Goal: Task Accomplishment & Management: Complete application form

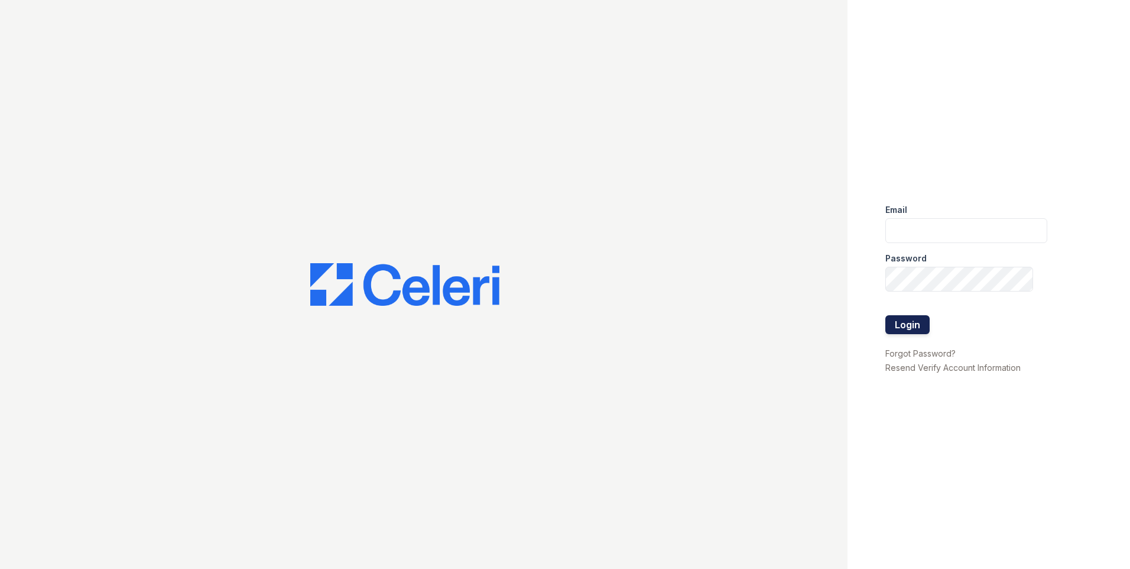
type input "[EMAIL_ADDRESS][DOMAIN_NAME]"
click at [917, 318] on button "Login" at bounding box center [907, 324] width 44 height 19
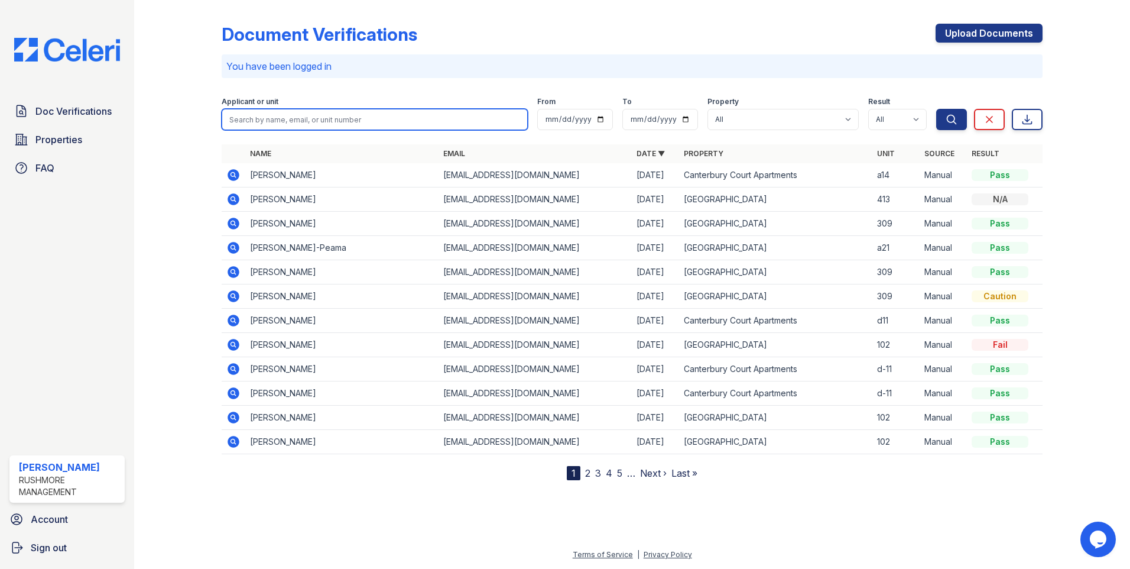
click at [297, 122] on input "search" at bounding box center [375, 119] width 306 height 21
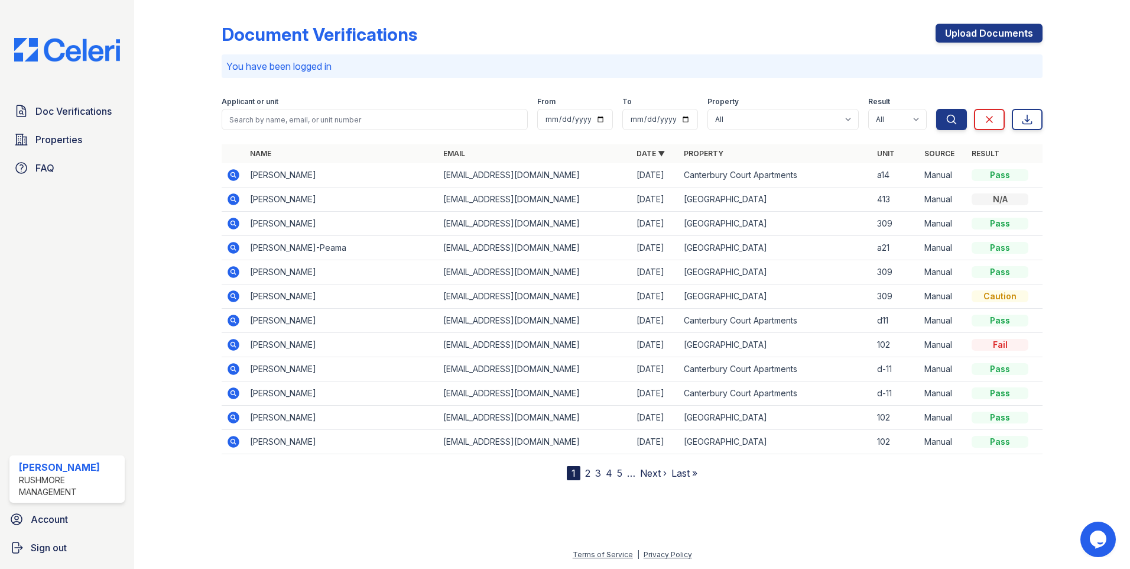
click at [670, 82] on div "Document Verifications Upload Documents You have been logged in Filter Applican…" at bounding box center [632, 242] width 821 height 475
click at [71, 105] on span "Doc Verifications" at bounding box center [73, 111] width 76 height 14
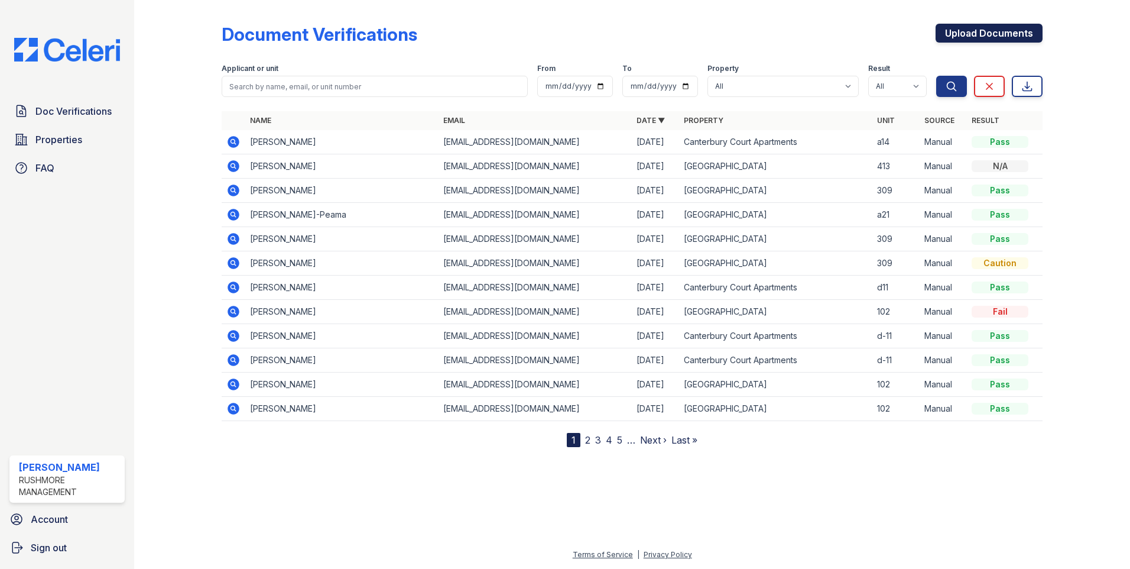
click at [981, 35] on link "Upload Documents" at bounding box center [989, 33] width 107 height 19
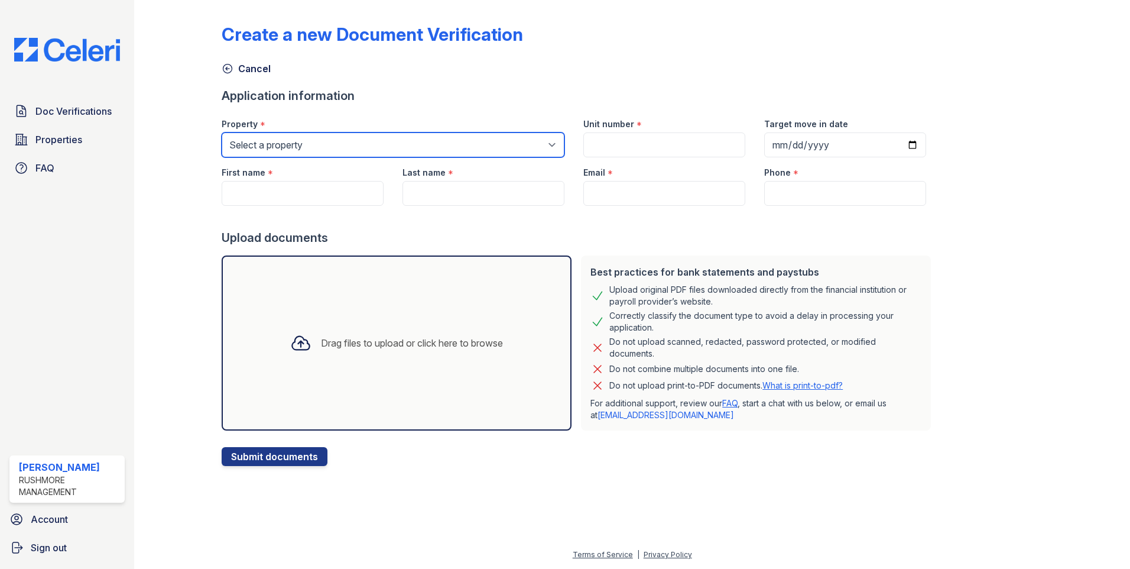
click at [328, 148] on select "Select a property [GEOGRAPHIC_DATA] [GEOGRAPHIC_DATA]" at bounding box center [393, 144] width 343 height 25
select select "606"
click at [222, 132] on select "Select a property [GEOGRAPHIC_DATA] [GEOGRAPHIC_DATA]" at bounding box center [393, 144] width 343 height 25
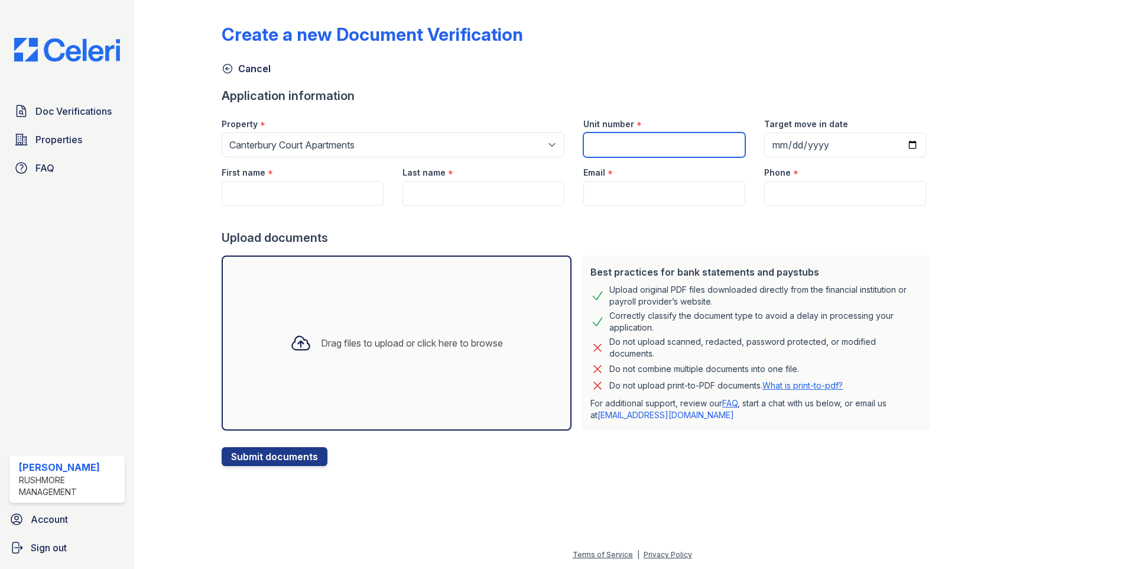
click at [583, 147] on input "Unit number" at bounding box center [664, 144] width 162 height 25
type input "d4"
click at [296, 192] on input "First name" at bounding box center [303, 193] width 162 height 25
paste input "[PERSON_NAME]"
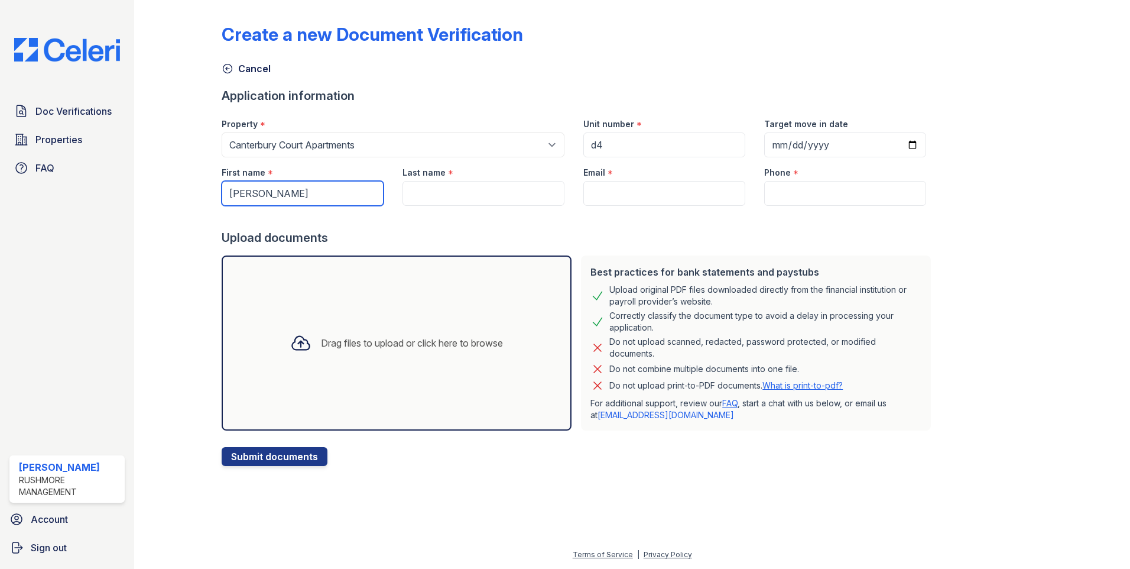
drag, startPoint x: 264, startPoint y: 194, endPoint x: 346, endPoint y: 196, distance: 81.6
click at [346, 196] on input "[PERSON_NAME]" at bounding box center [303, 193] width 162 height 25
type input "[PERSON_NAME]"
click at [427, 192] on input "Last name" at bounding box center [484, 193] width 162 height 25
paste input "[PERSON_NAME]"
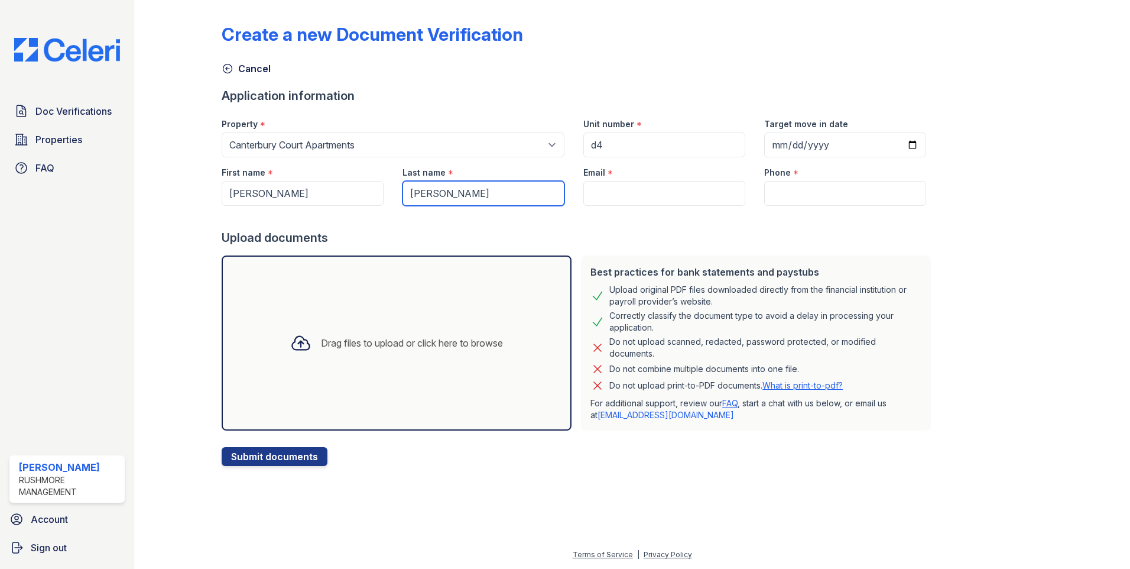
drag, startPoint x: 442, startPoint y: 196, endPoint x: 377, endPoint y: 212, distance: 67.5
click at [377, 212] on form "Application information Property * Select a property [GEOGRAPHIC_DATA] [GEOGRAP…" at bounding box center [579, 276] width 714 height 378
type input "[PERSON_NAME]"
click at [627, 190] on input "Email" at bounding box center [664, 193] width 162 height 25
paste input "[PERSON_NAME][EMAIL_ADDRESS][DOMAIN_NAME]"
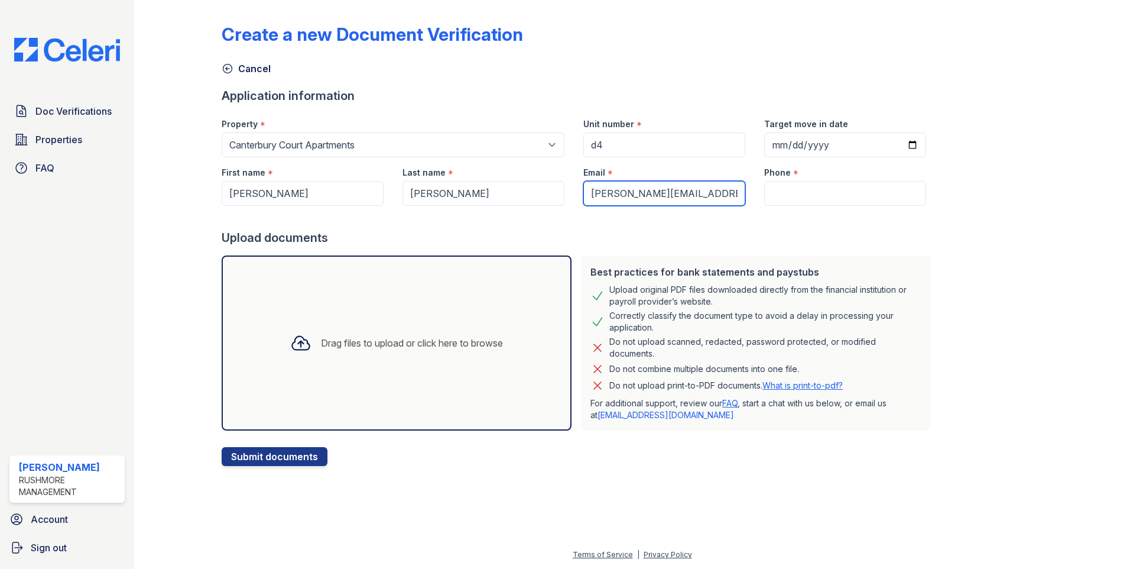
type input "[PERSON_NAME][EMAIL_ADDRESS][DOMAIN_NAME]"
click at [792, 182] on input "Phone" at bounding box center [845, 193] width 162 height 25
click at [764, 197] on input "Phone" at bounding box center [845, 193] width 162 height 25
paste input "[PHONE_NUMBER]"
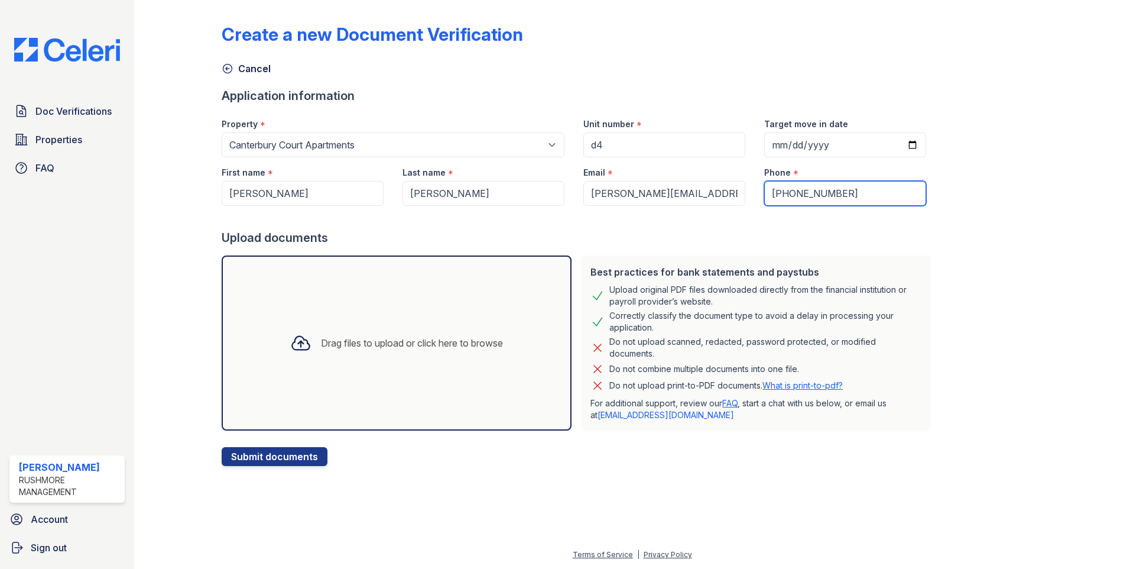
type input "[PHONE_NUMBER]"
click at [448, 341] on div "Drag files to upload or click here to browse" at bounding box center [412, 343] width 182 height 14
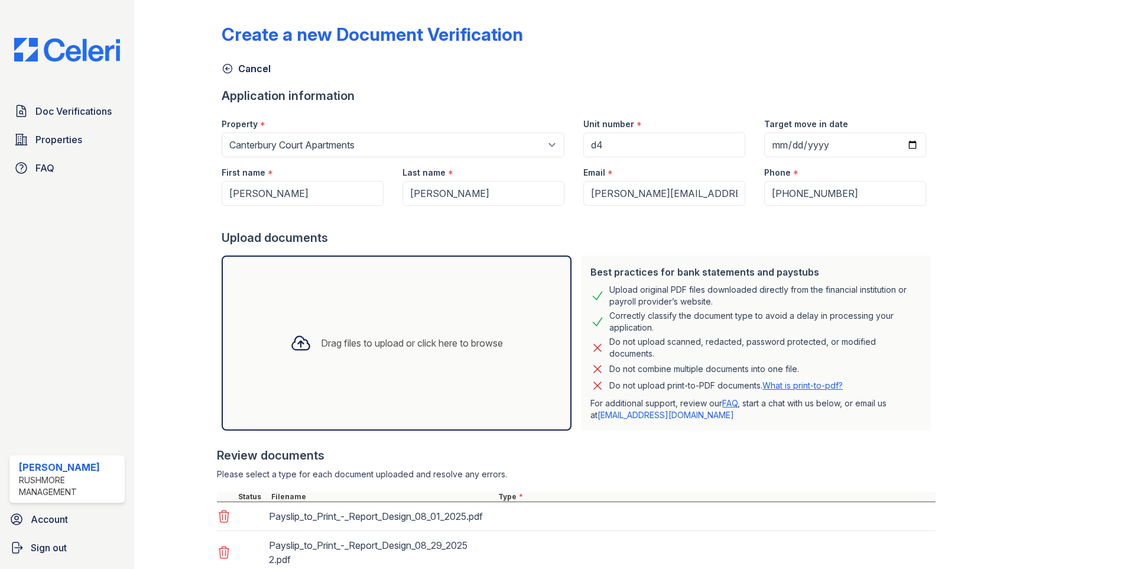
scroll to position [232, 0]
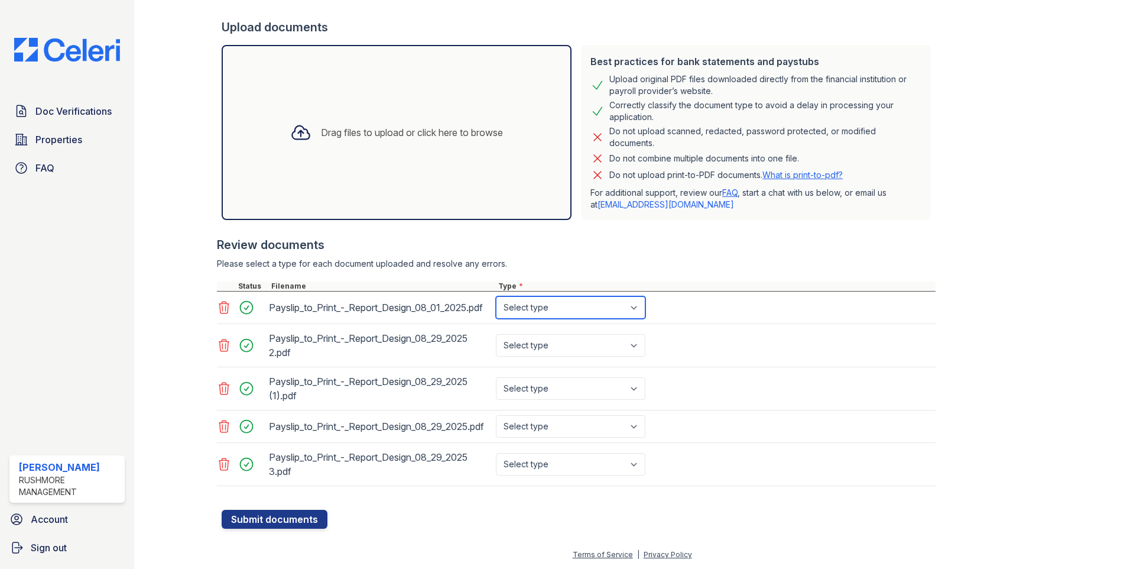
click at [565, 299] on select "Select type Paystub Bank Statement Offer Letter Tax Documents Benefit Award Let…" at bounding box center [571, 307] width 150 height 22
select select "paystub"
click at [496, 296] on select "Select type Paystub Bank Statement Offer Letter Tax Documents Benefit Award Let…" at bounding box center [571, 307] width 150 height 22
click at [567, 334] on select "Select type Paystub Bank Statement Offer Letter Tax Documents Benefit Award Let…" at bounding box center [571, 345] width 150 height 22
select select "paystub"
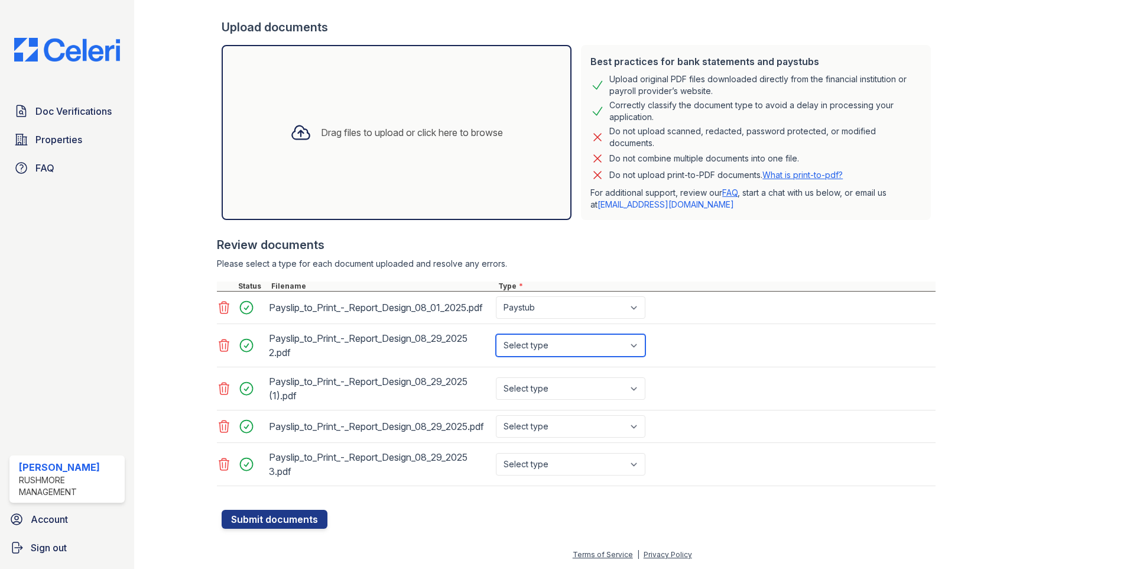
click at [496, 334] on select "Select type Paystub Bank Statement Offer Letter Tax Documents Benefit Award Let…" at bounding box center [571, 345] width 150 height 22
click at [551, 377] on select "Select type Paystub Bank Statement Offer Letter Tax Documents Benefit Award Let…" at bounding box center [571, 388] width 150 height 22
select select "paystub"
click at [496, 377] on select "Select type Paystub Bank Statement Offer Letter Tax Documents Benefit Award Let…" at bounding box center [571, 388] width 150 height 22
drag, startPoint x: 549, startPoint y: 417, endPoint x: 547, endPoint y: 430, distance: 12.6
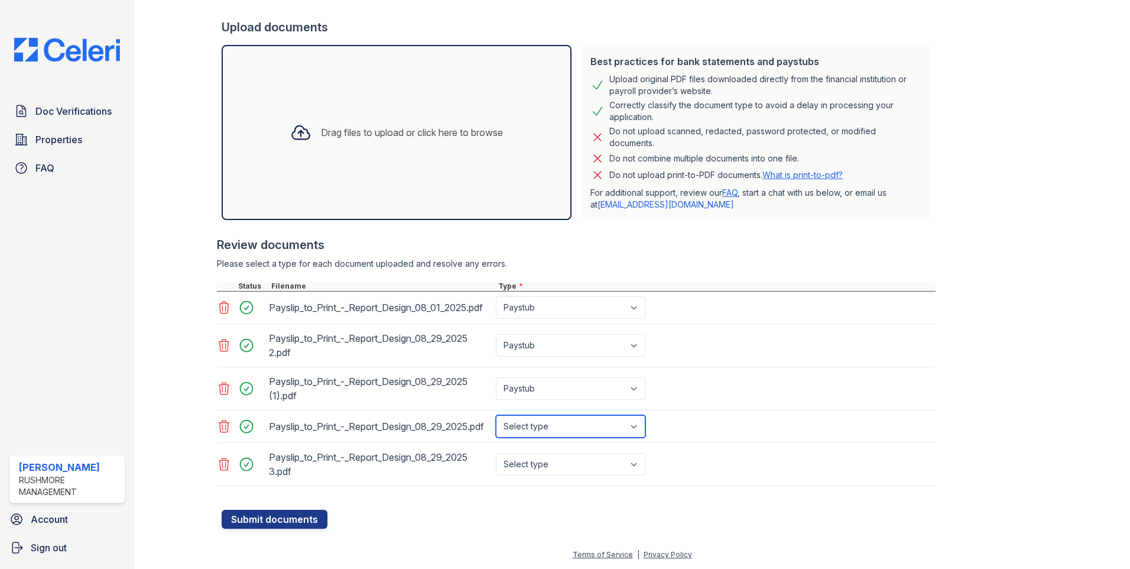
click at [549, 417] on select "Select type Paystub Bank Statement Offer Letter Tax Documents Benefit Award Let…" at bounding box center [571, 426] width 150 height 22
select select "paystub"
click at [496, 415] on select "Select type Paystub Bank Statement Offer Letter Tax Documents Benefit Award Let…" at bounding box center [571, 426] width 150 height 22
click at [541, 468] on select "Select type Paystub Bank Statement Offer Letter Tax Documents Benefit Award Let…" at bounding box center [571, 464] width 150 height 22
select select "paystub"
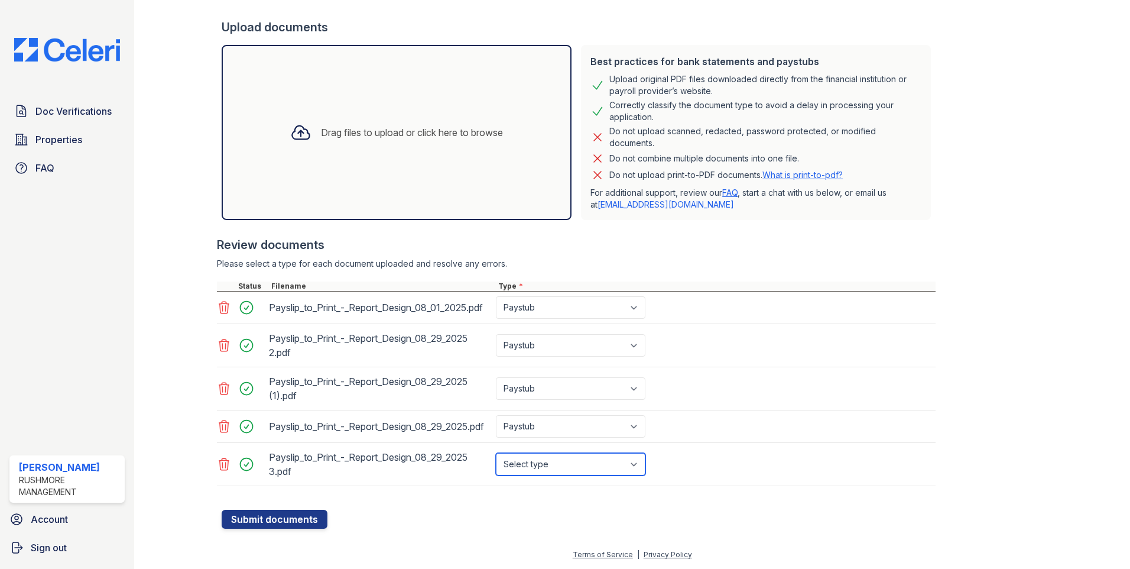
click at [496, 453] on select "Select type Paystub Bank Statement Offer Letter Tax Documents Benefit Award Let…" at bounding box center [571, 464] width 150 height 22
click at [318, 515] on button "Submit documents" at bounding box center [275, 519] width 106 height 19
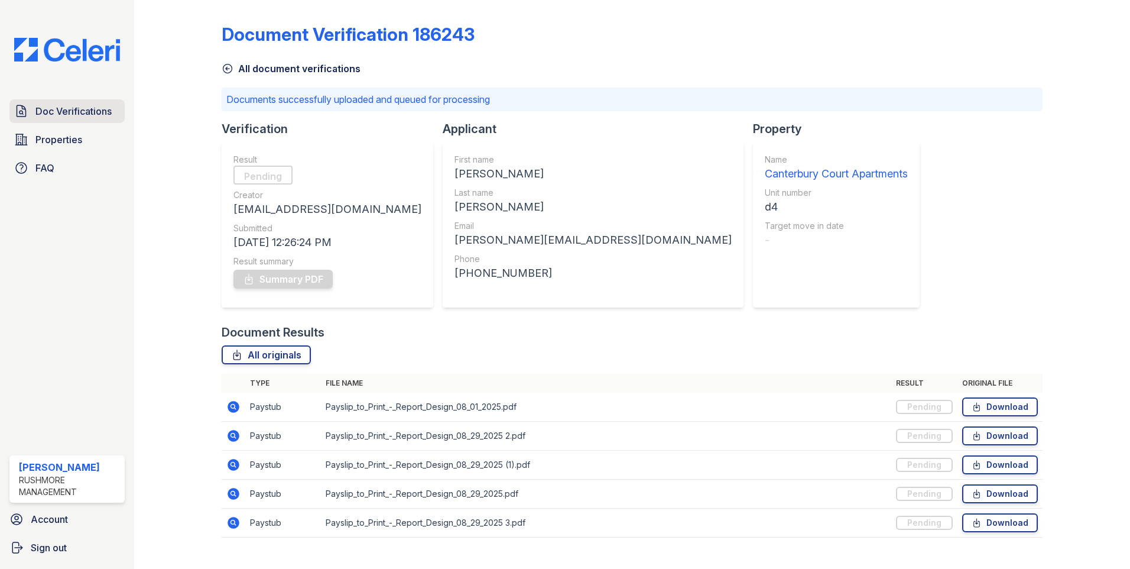
click at [66, 105] on span "Doc Verifications" at bounding box center [73, 111] width 76 height 14
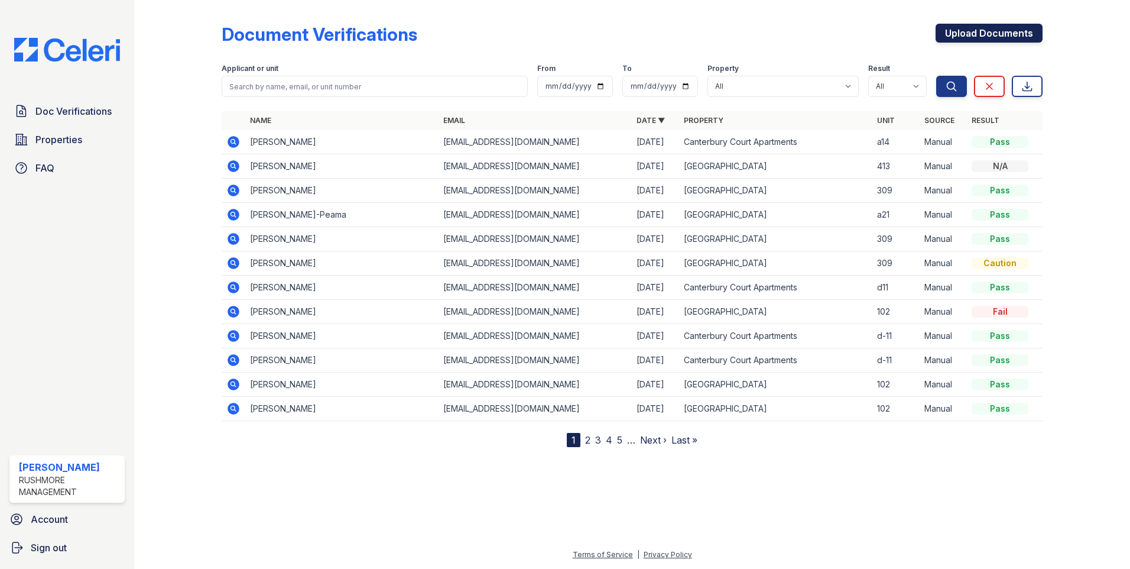
click at [972, 35] on link "Upload Documents" at bounding box center [989, 33] width 107 height 19
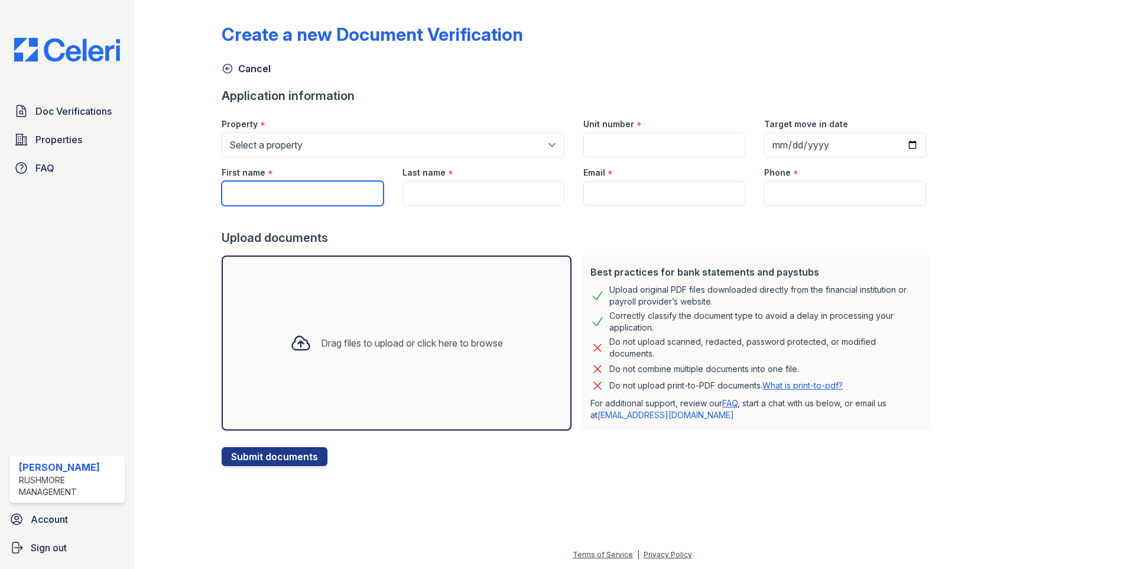
click at [259, 196] on input "First name" at bounding box center [303, 193] width 162 height 25
type input "[PERSON_NAME]"
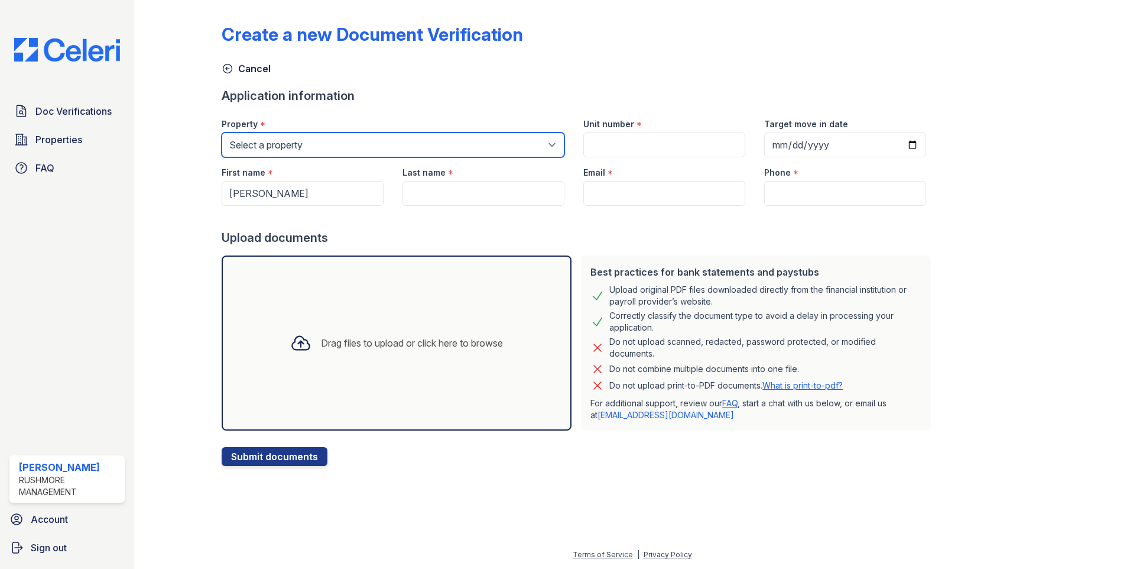
type input "d4"
type input "[PERSON_NAME]"
type input "[PERSON_NAME][EMAIL_ADDRESS][DOMAIN_NAME]"
type input "[PHONE_NUMBER]"
click at [311, 141] on select "Select a property [GEOGRAPHIC_DATA] [GEOGRAPHIC_DATA]" at bounding box center [393, 144] width 343 height 25
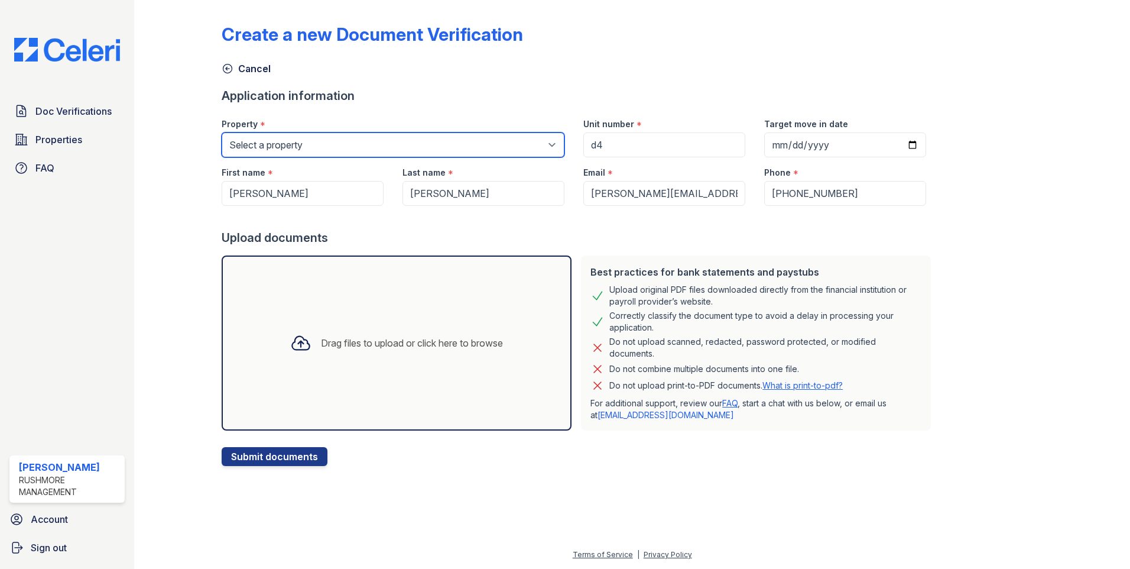
select select "606"
click at [222, 132] on select "Select a property [GEOGRAPHIC_DATA] [GEOGRAPHIC_DATA]" at bounding box center [393, 144] width 343 height 25
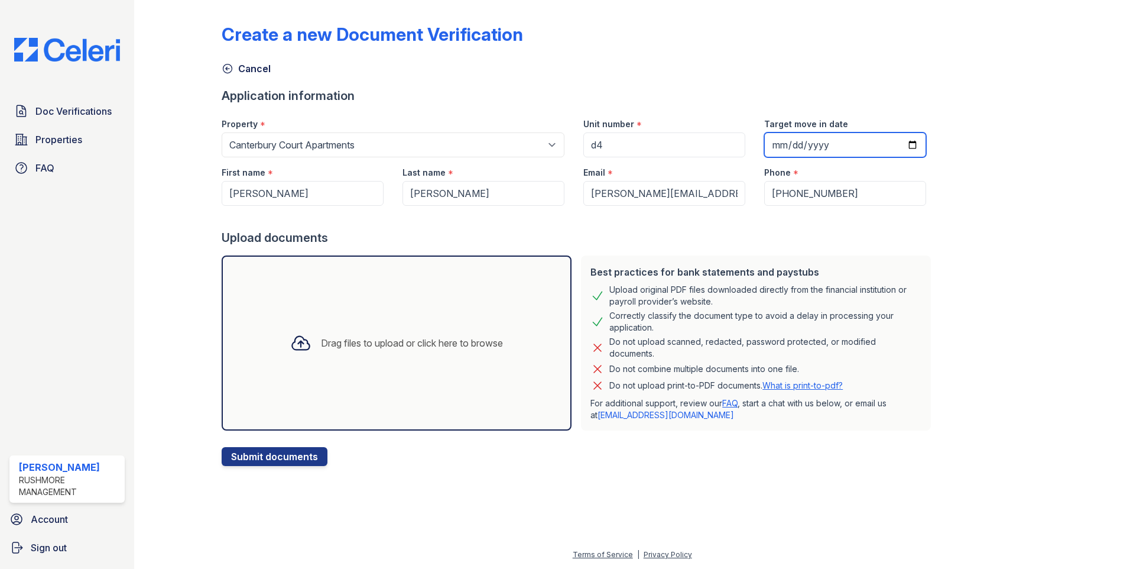
click at [892, 146] on input "Target move in date" at bounding box center [845, 144] width 162 height 25
type input "[DATE]"
click at [361, 366] on div "Drag files to upload or click here to browse" at bounding box center [397, 342] width 350 height 175
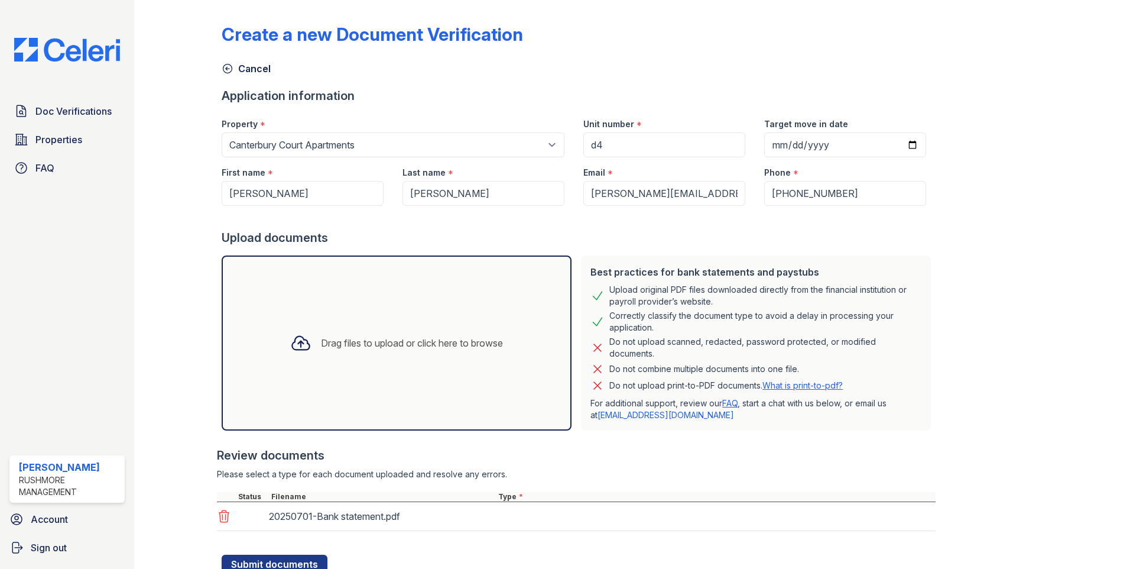
scroll to position [45, 0]
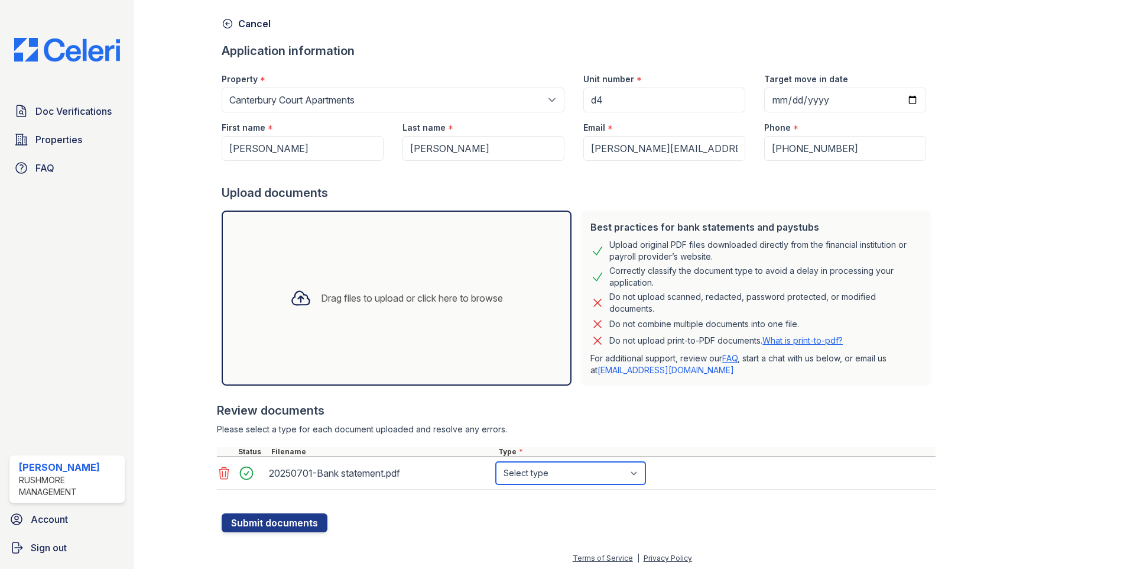
click at [513, 470] on select "Select type Paystub Bank Statement Offer Letter Tax Documents Benefit Award Let…" at bounding box center [571, 473] width 150 height 22
select select "bank_statement"
click at [496, 462] on select "Select type Paystub Bank Statement Offer Letter Tax Documents Benefit Award Let…" at bounding box center [571, 473] width 150 height 22
click at [834, 473] on div "20250701-Bank statement.pdf Select type Paystub Bank Statement Offer Letter Tax…" at bounding box center [576, 473] width 719 height 33
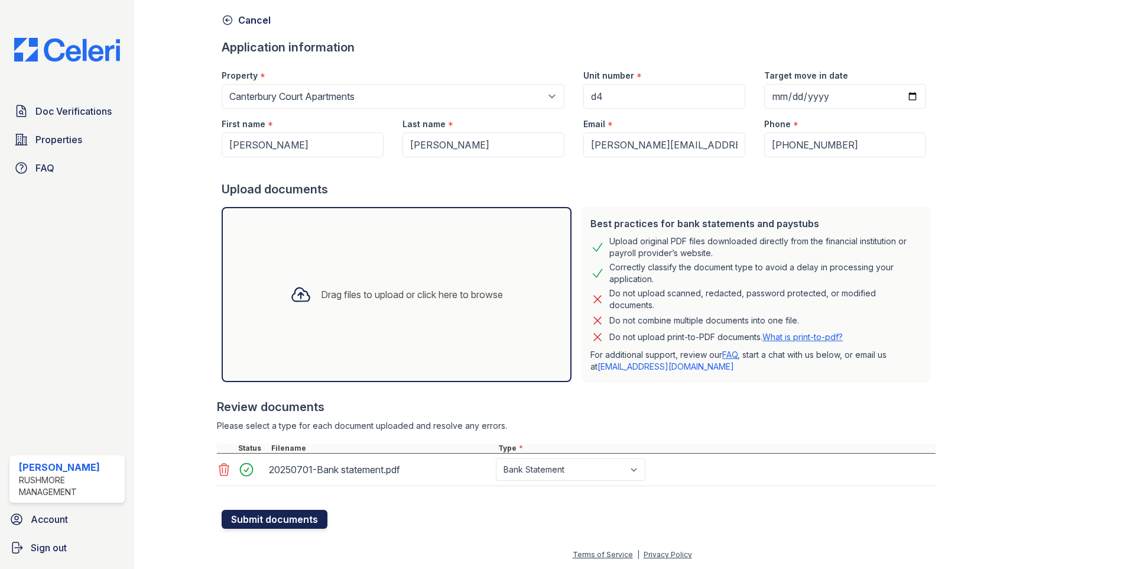
click at [291, 519] on button "Submit documents" at bounding box center [275, 519] width 106 height 19
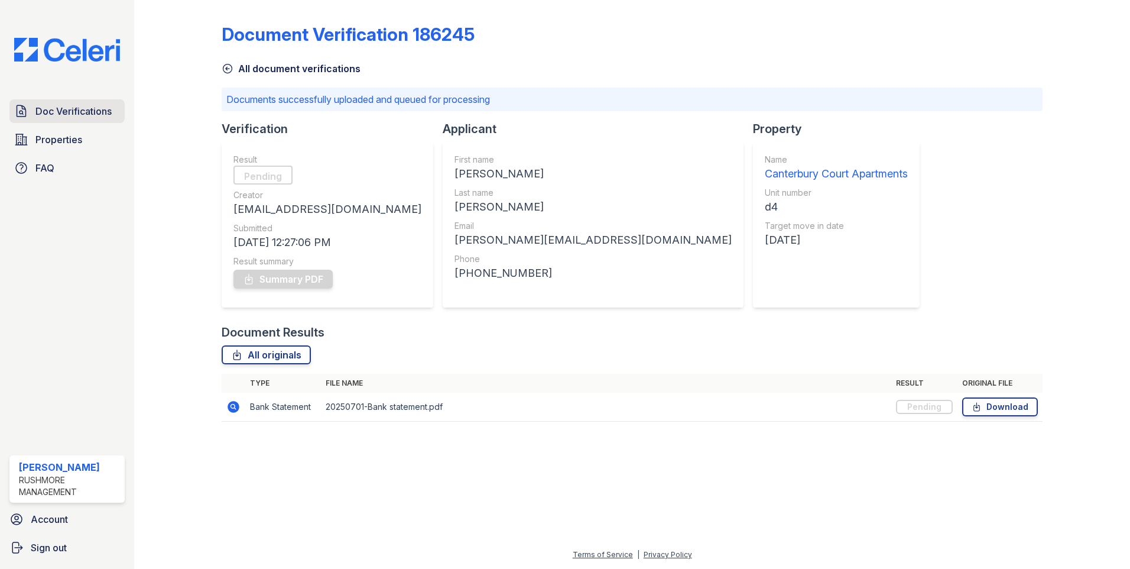
click at [93, 111] on span "Doc Verifications" at bounding box center [73, 111] width 76 height 14
